Goal: Find specific page/section: Find specific page/section

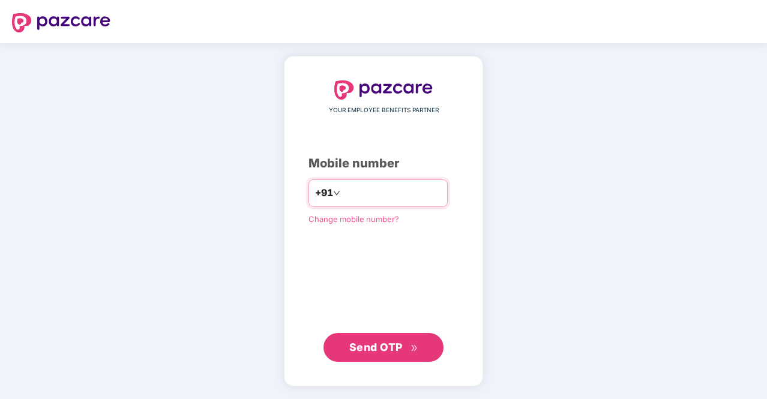
type input "*"
type input "**********"
click at [392, 350] on span "Send OTP" at bounding box center [375, 347] width 53 height 13
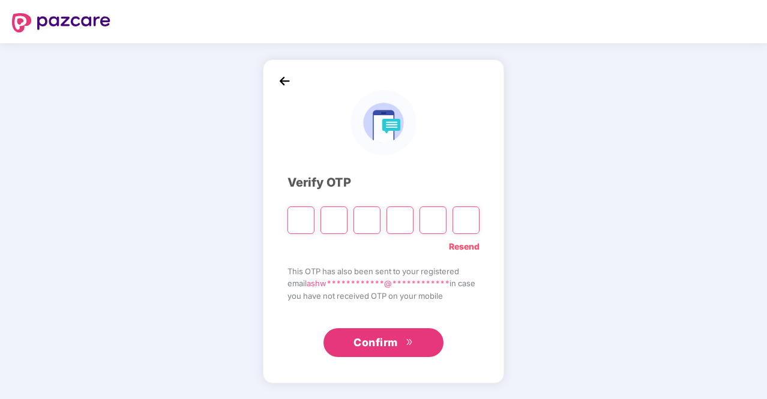
click at [295, 221] on input "Please enter verification code. Digit 1" at bounding box center [301, 221] width 27 height 28
type input "*"
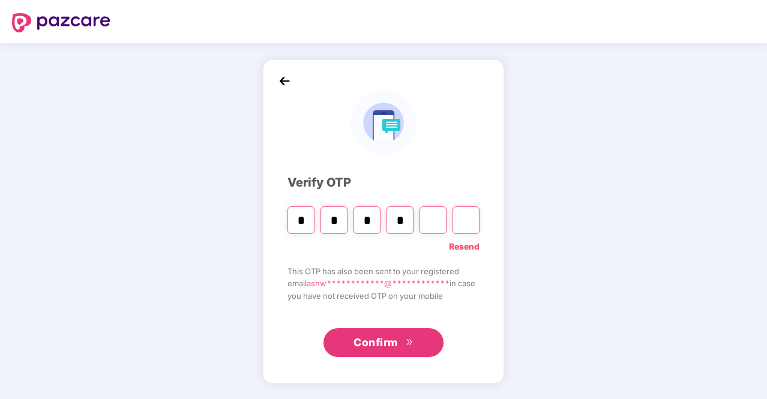
type input "*"
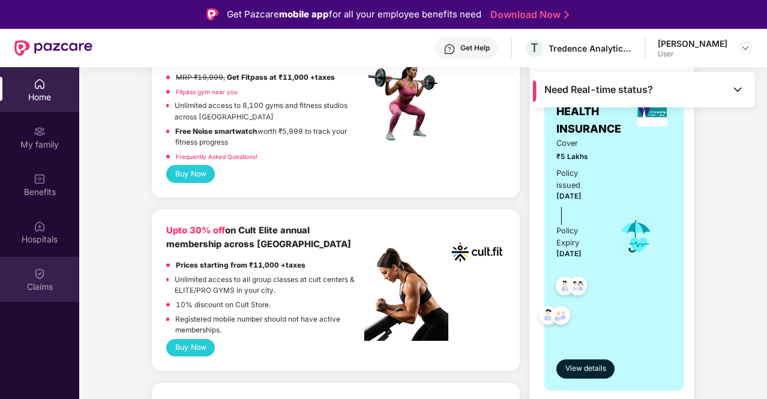
scroll to position [240, 0]
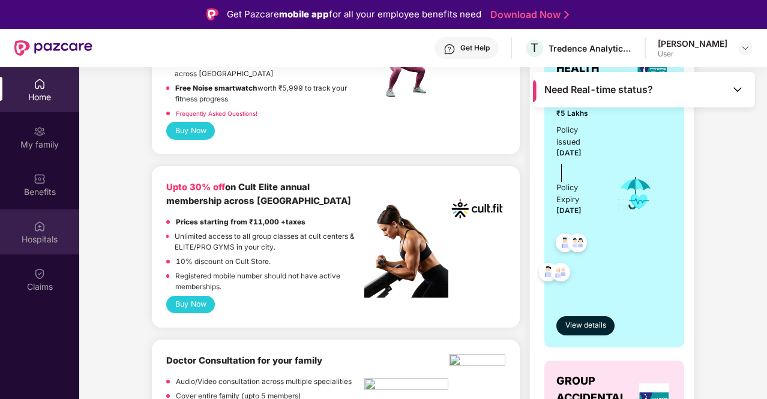
click at [37, 228] on img at bounding box center [40, 226] width 12 height 12
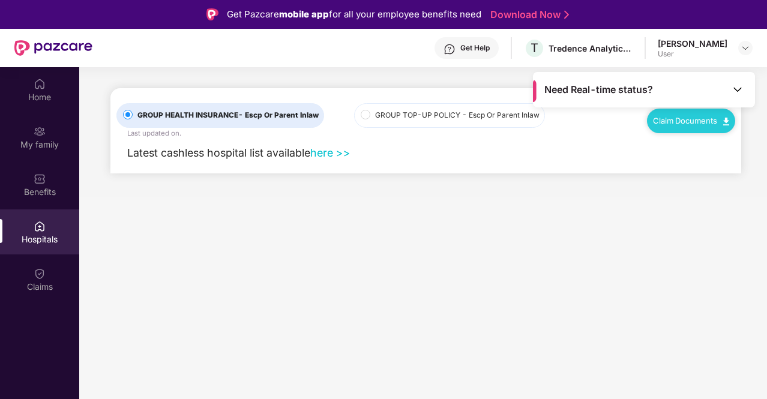
click at [342, 148] on link "here >>" at bounding box center [330, 152] width 40 height 13
click at [37, 140] on div "My family" at bounding box center [39, 145] width 79 height 12
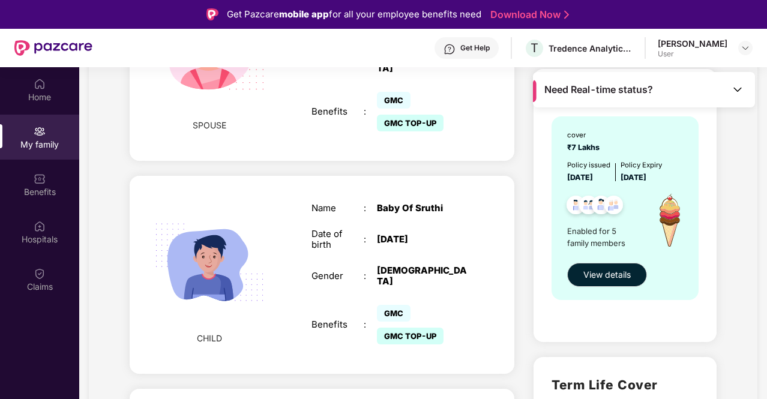
scroll to position [840, 0]
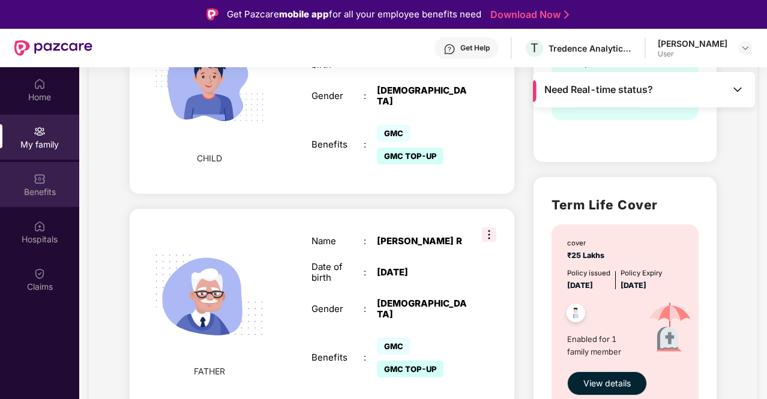
click at [20, 187] on div "Benefits" at bounding box center [39, 192] width 79 height 12
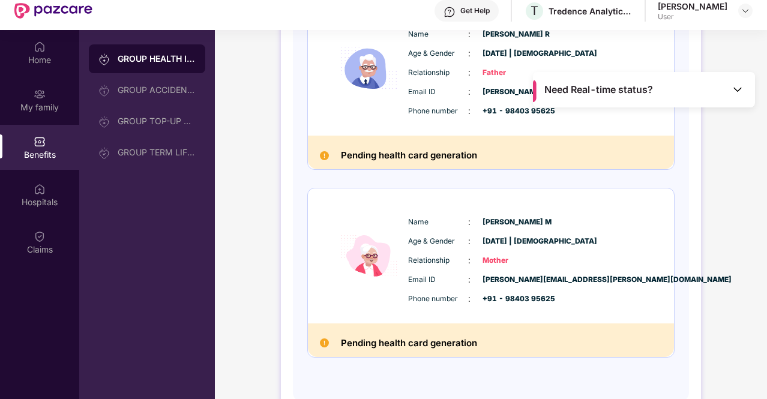
scroll to position [67, 0]
